Goal: Information Seeking & Learning: Understand process/instructions

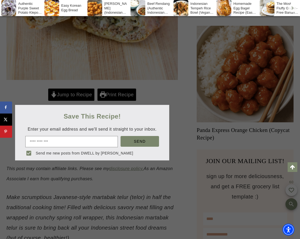
scroll to position [358, 0]
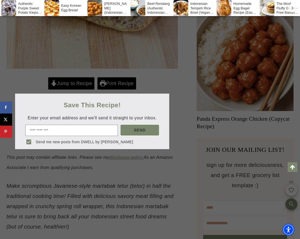
click at [151, 106] on div "Save This Recipe!" at bounding box center [92, 105] width 154 height 12
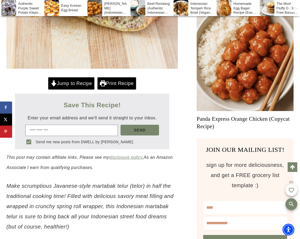
click at [161, 85] on div at bounding box center [150, 119] width 300 height 239
click at [78, 85] on link "Jump to Recipe" at bounding box center [71, 83] width 46 height 12
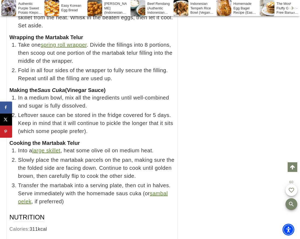
scroll to position [3519, 0]
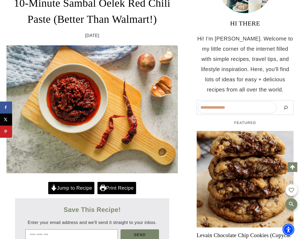
scroll to position [179, 0]
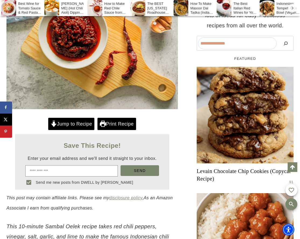
click at [66, 123] on link "Jump to Recipe" at bounding box center [71, 124] width 46 height 12
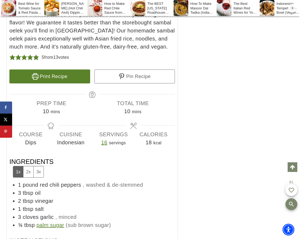
scroll to position [1983, 0]
